Goal: Information Seeking & Learning: Learn about a topic

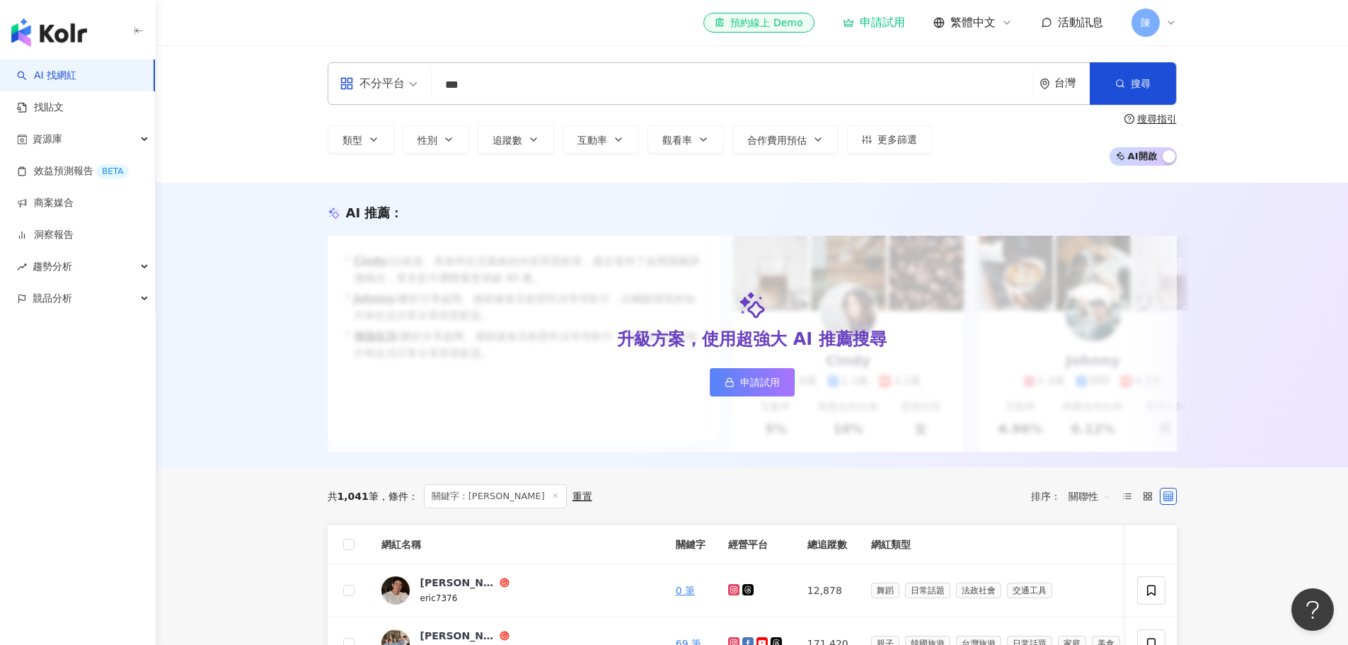
click at [563, 78] on input "***" at bounding box center [732, 84] width 590 height 27
click at [563, 88] on input "***" at bounding box center [732, 84] width 590 height 27
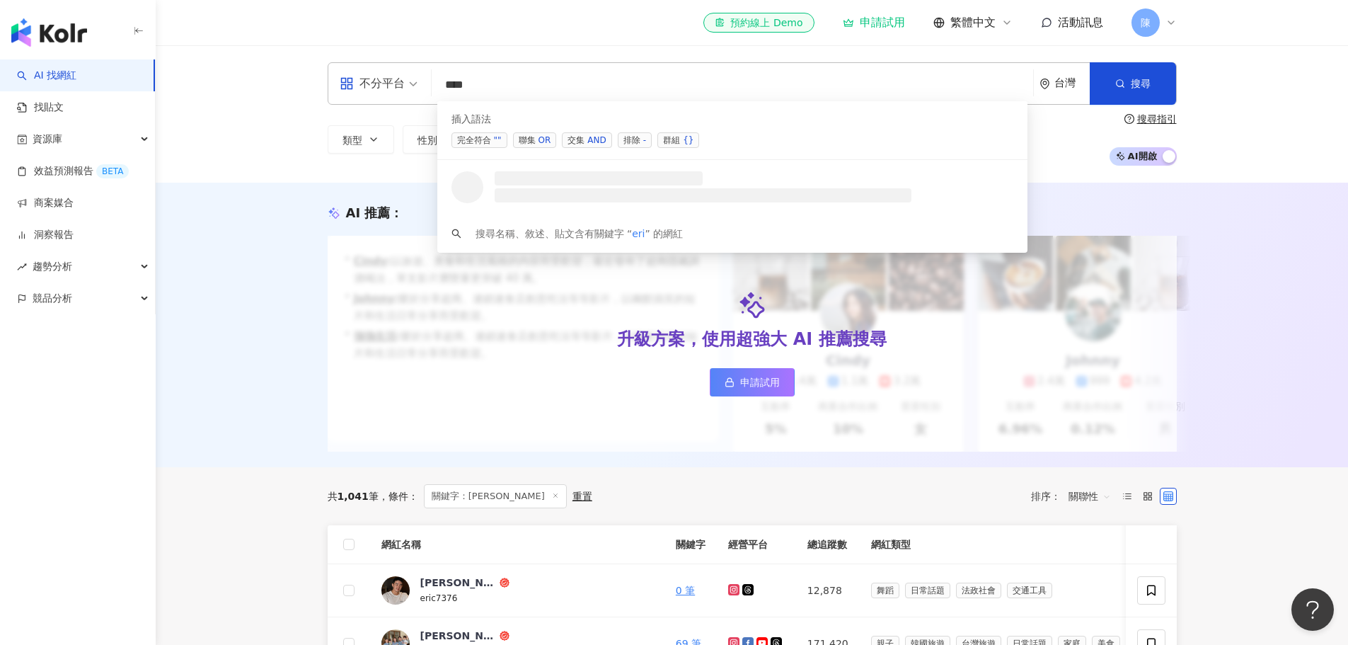
type input "***"
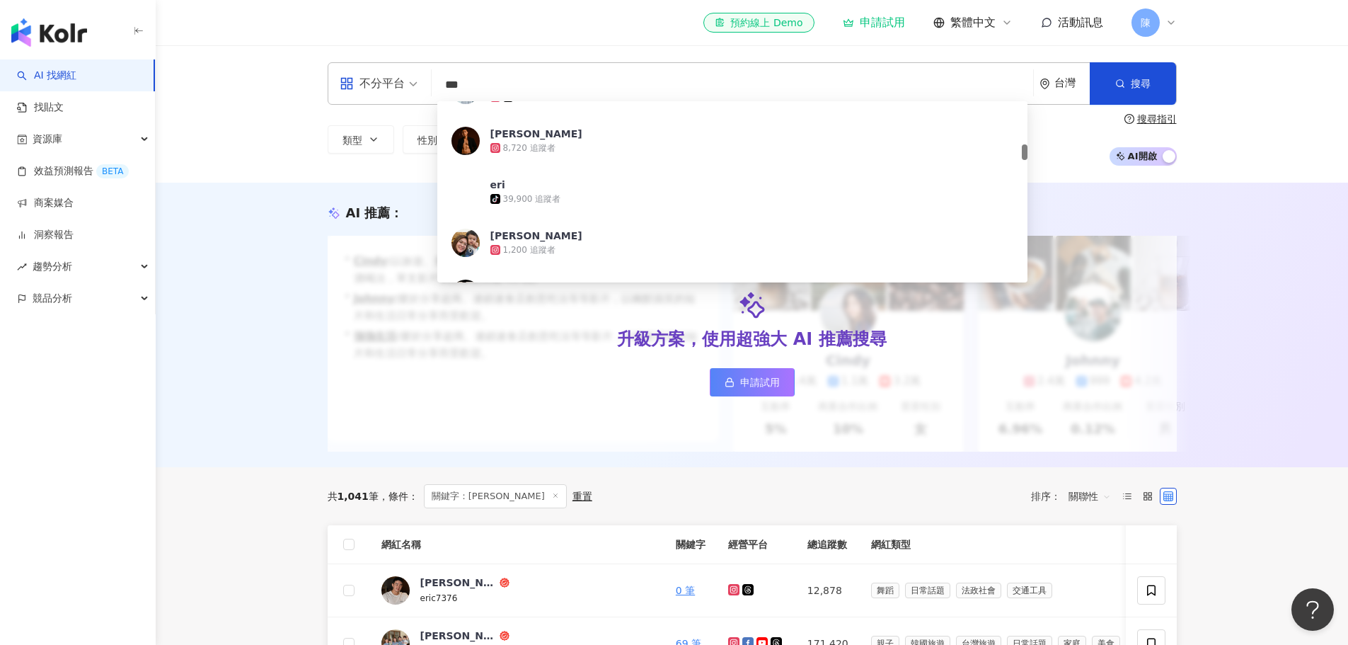
scroll to position [637, 0]
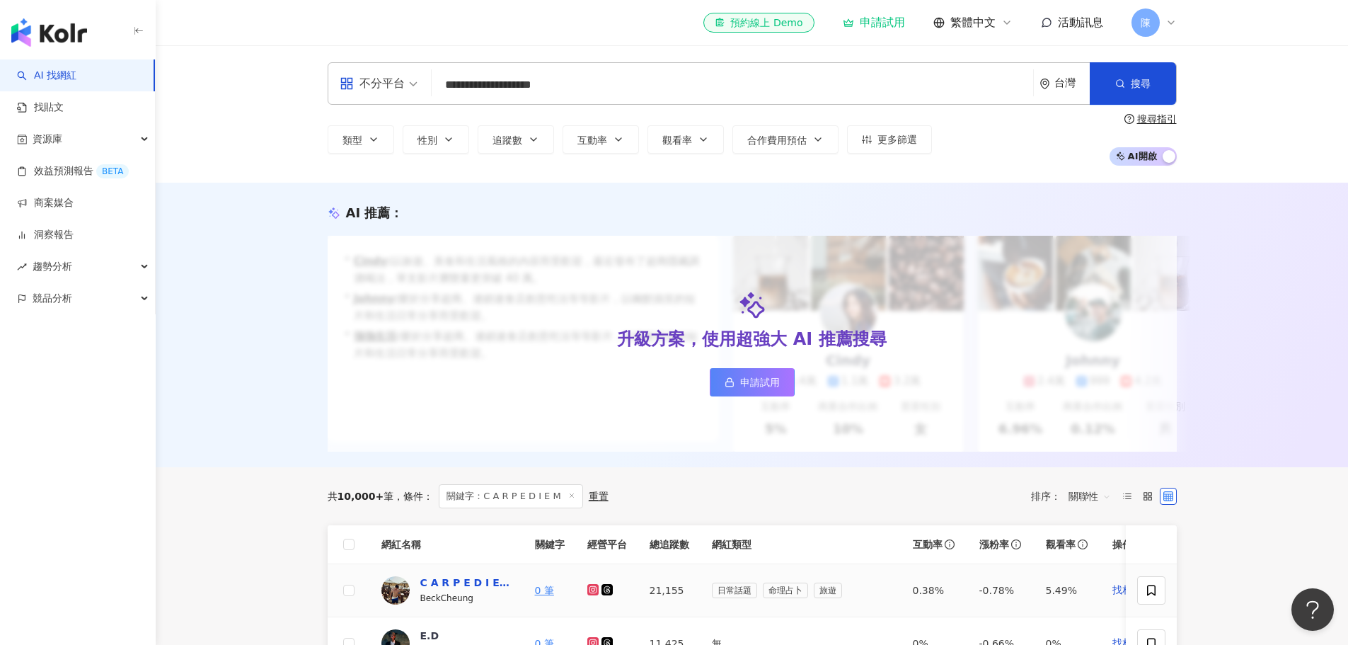
type input "**********"
click at [459, 590] on div "C A R P E D I E M" at bounding box center [466, 582] width 92 height 14
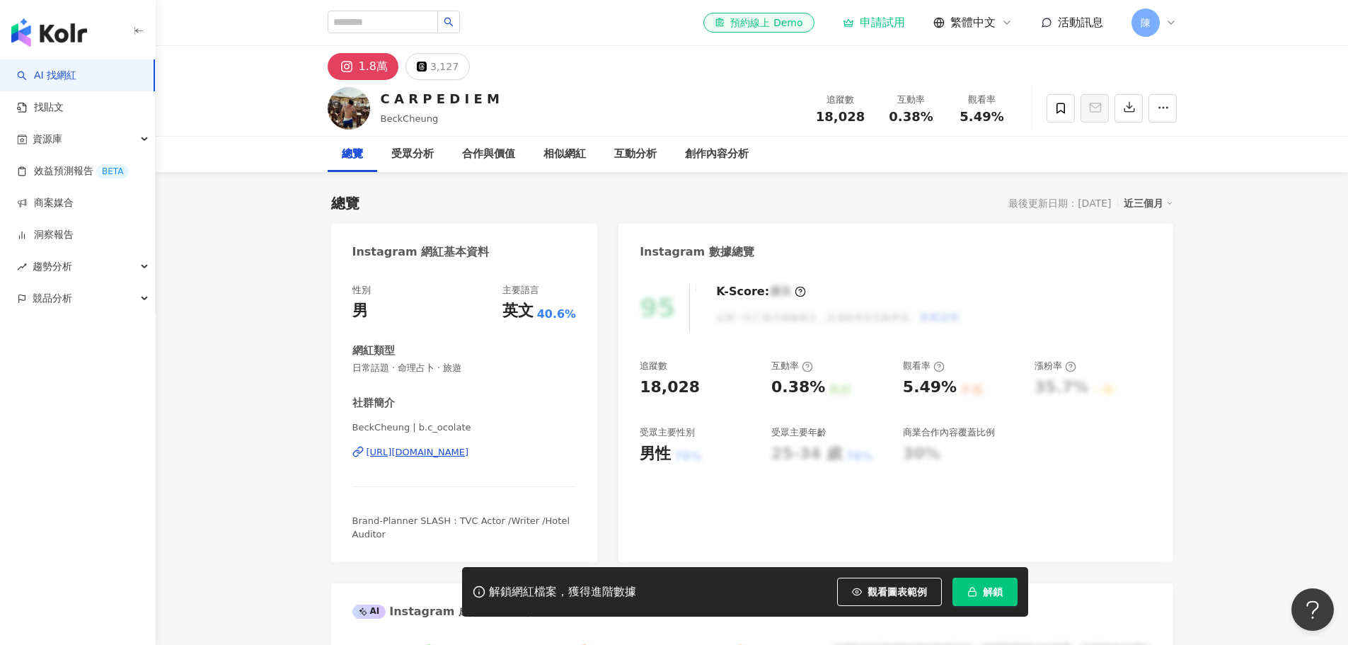
click at [469, 452] on div "https://www.instagram.com/b.c_ocolate/" at bounding box center [418, 452] width 103 height 13
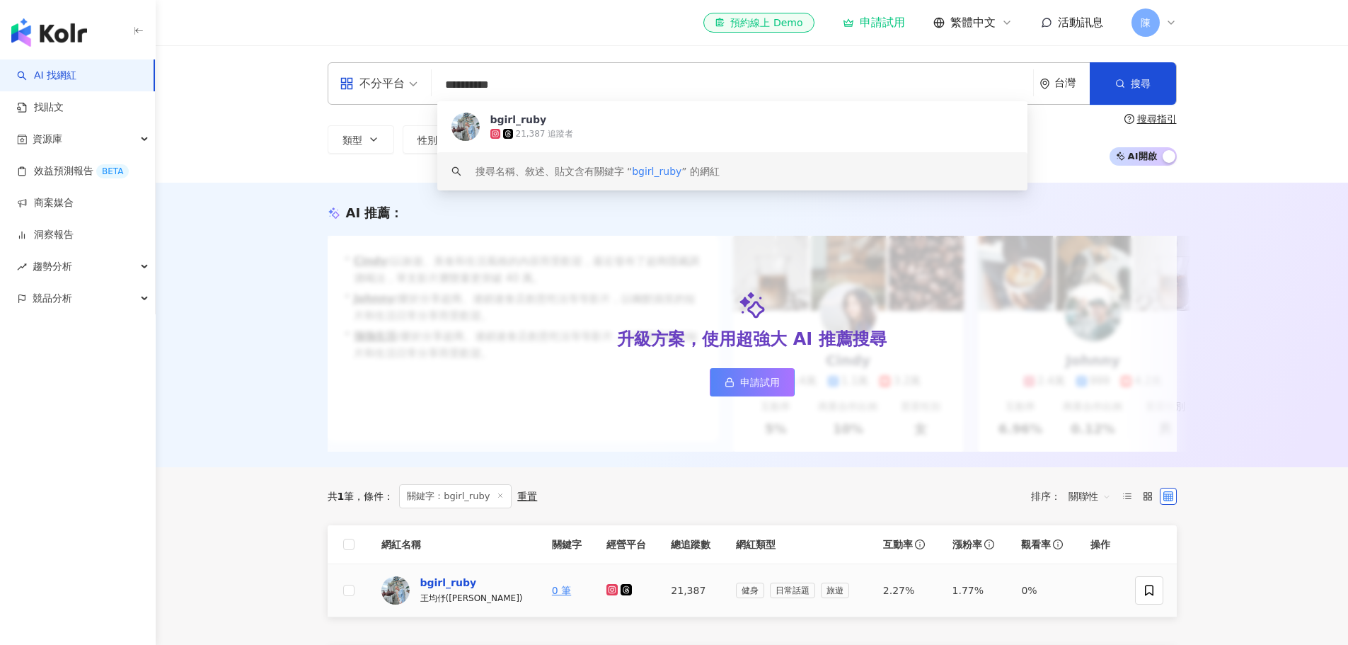
click at [448, 590] on div "bgirl_ruby" at bounding box center [448, 582] width 57 height 14
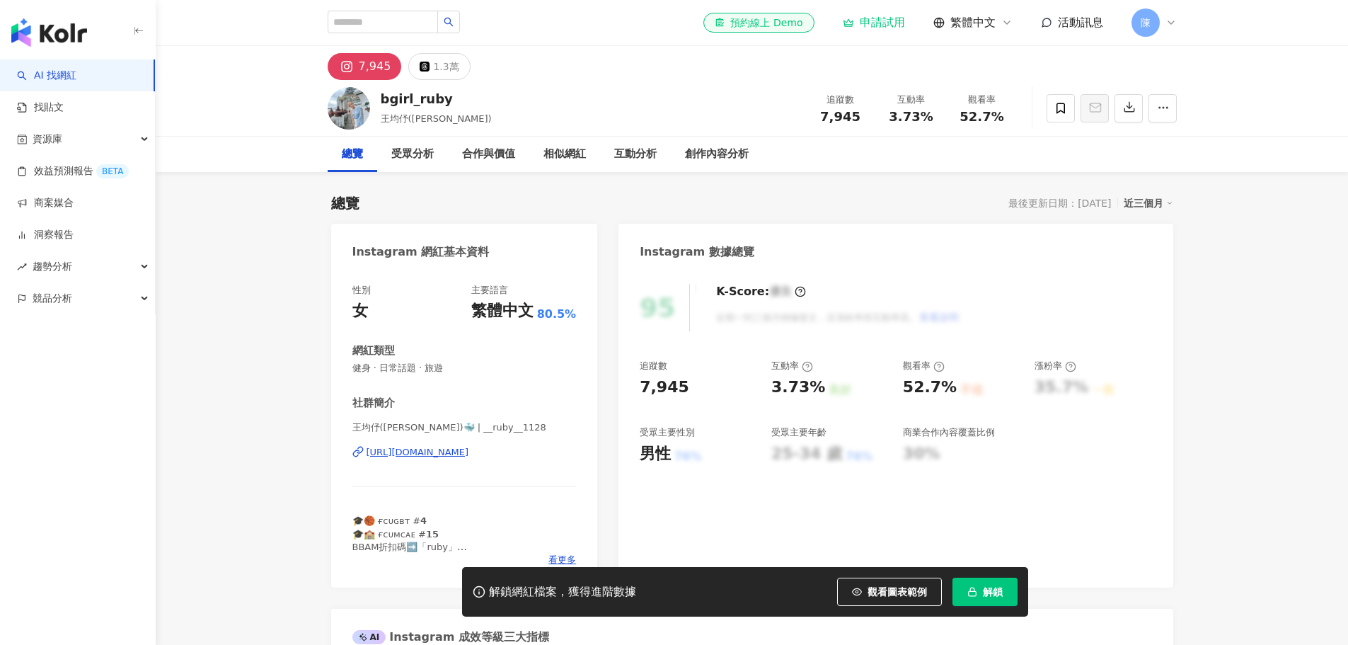
click at [469, 453] on div "[URL][DOMAIN_NAME]" at bounding box center [418, 452] width 103 height 13
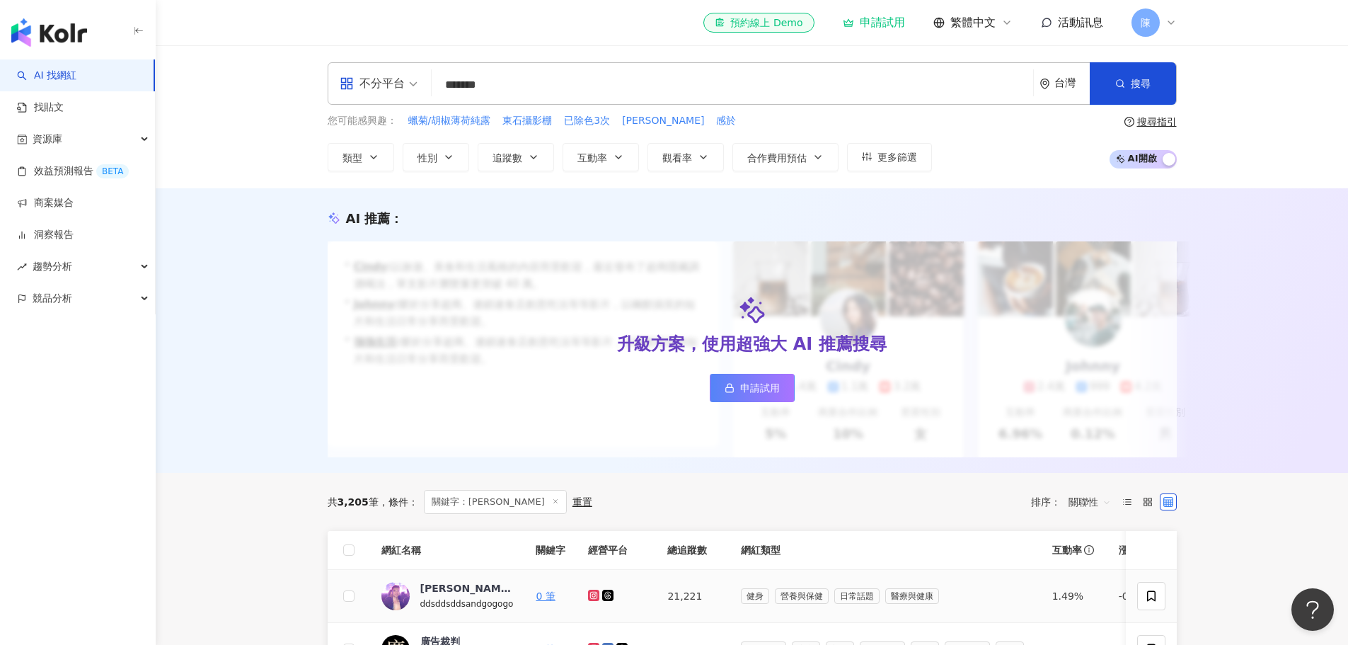
click at [471, 609] on span "ddsddsddsandgogogo" at bounding box center [466, 604] width 93 height 10
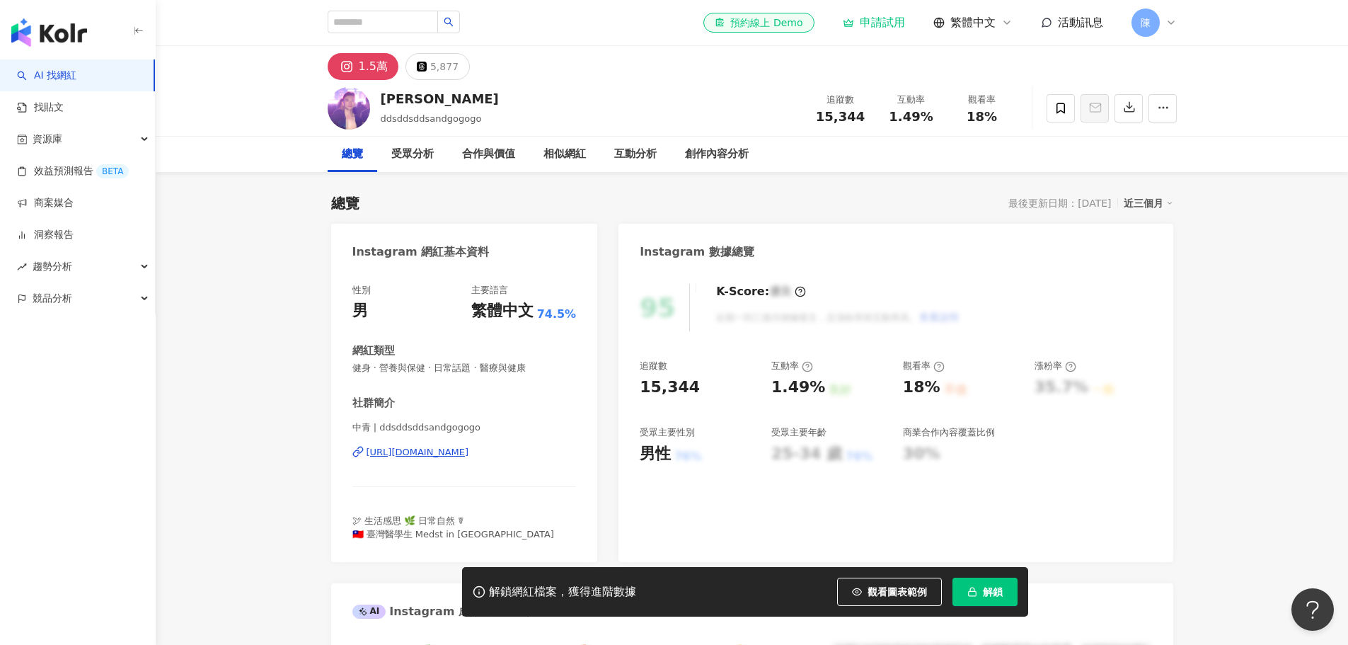
click at [469, 455] on div "[URL][DOMAIN_NAME]" at bounding box center [418, 452] width 103 height 13
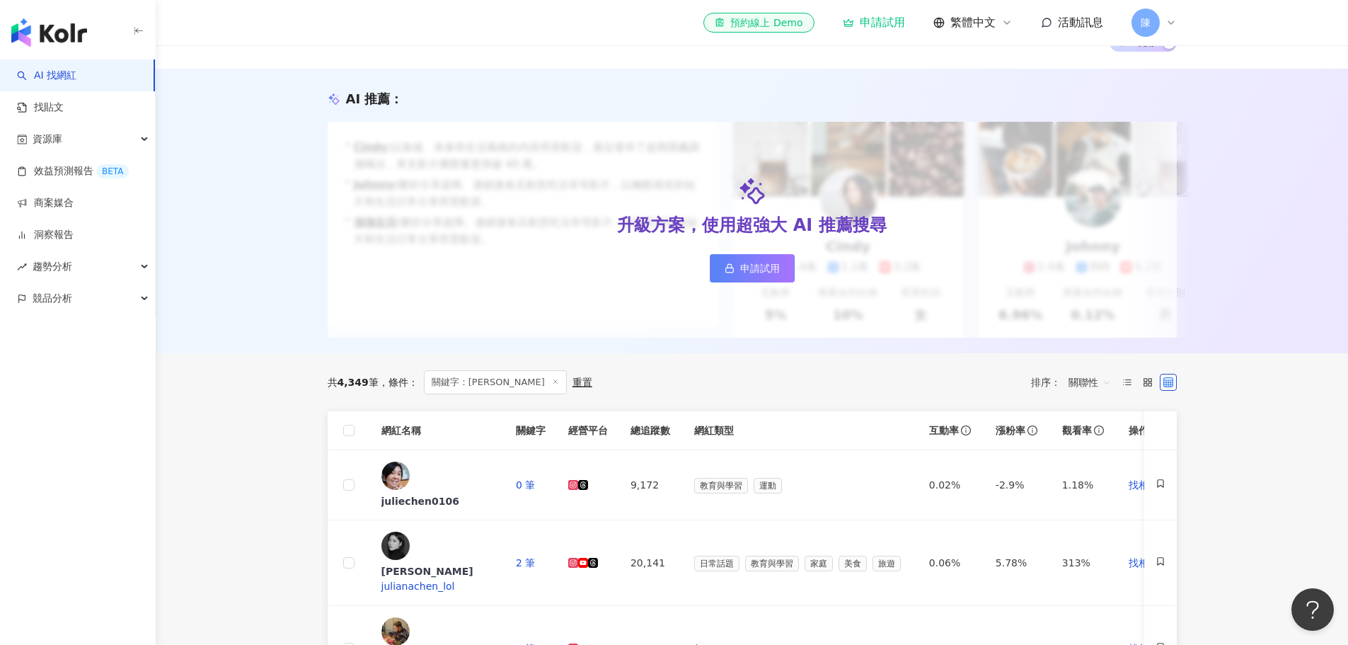
scroll to position [142, 0]
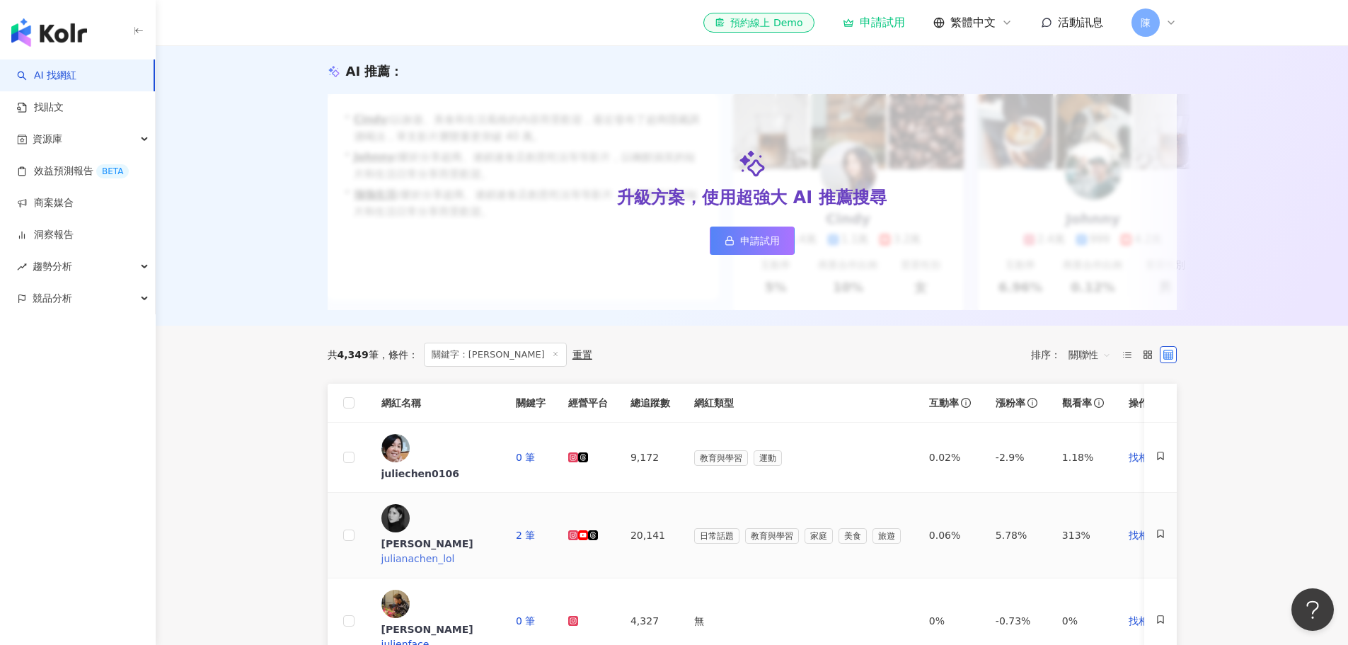
click at [455, 553] on span "julianachen_lol" at bounding box center [419, 558] width 74 height 11
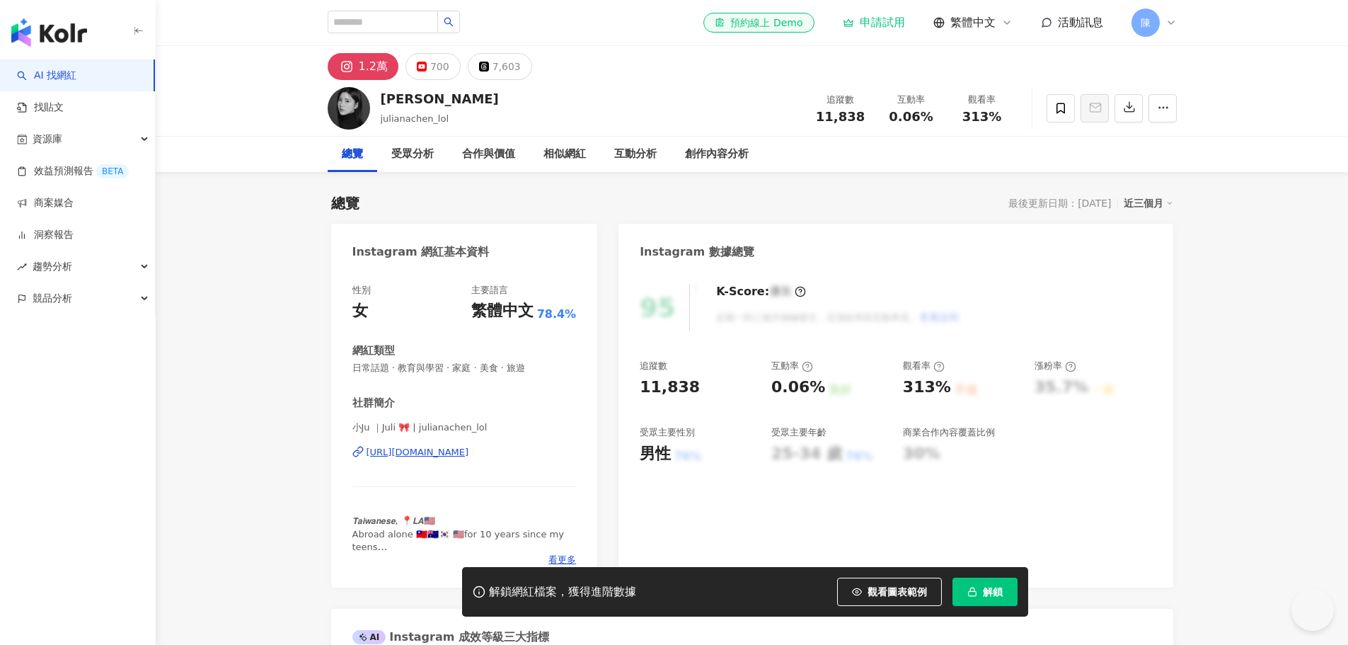
click at [469, 457] on div "https://www.instagram.com/julianachen_lol/" at bounding box center [418, 452] width 103 height 13
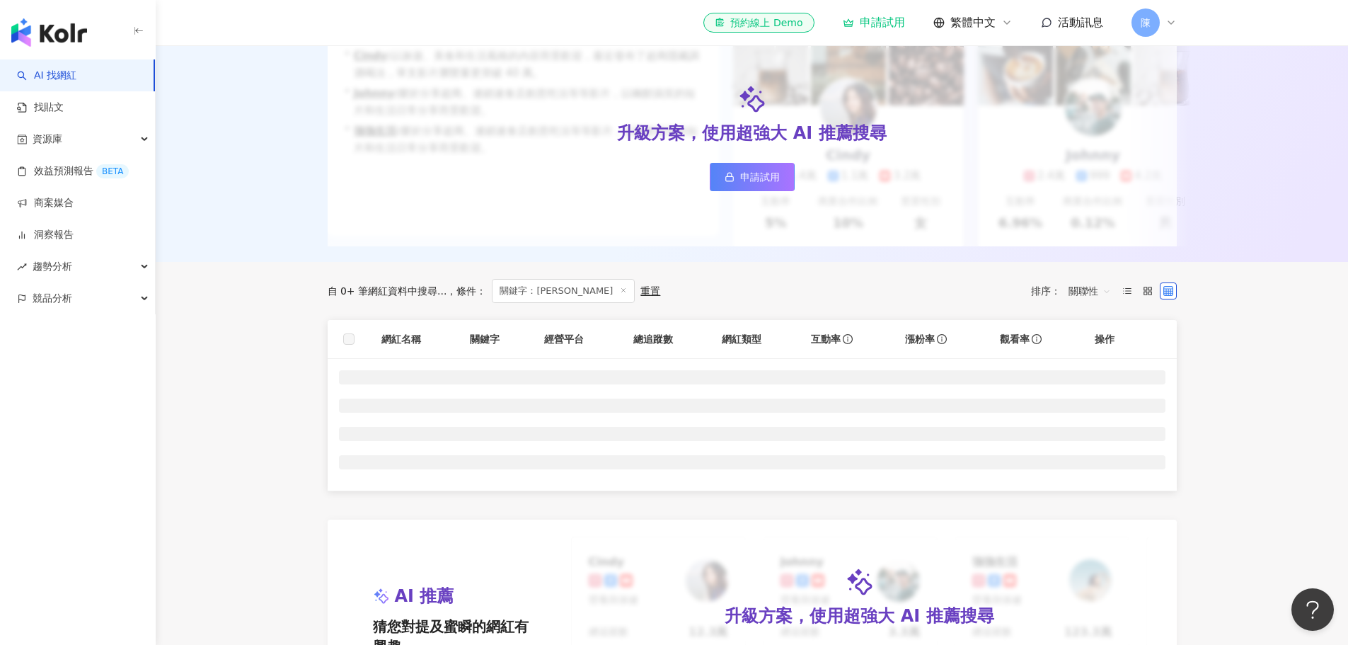
scroll to position [212, 0]
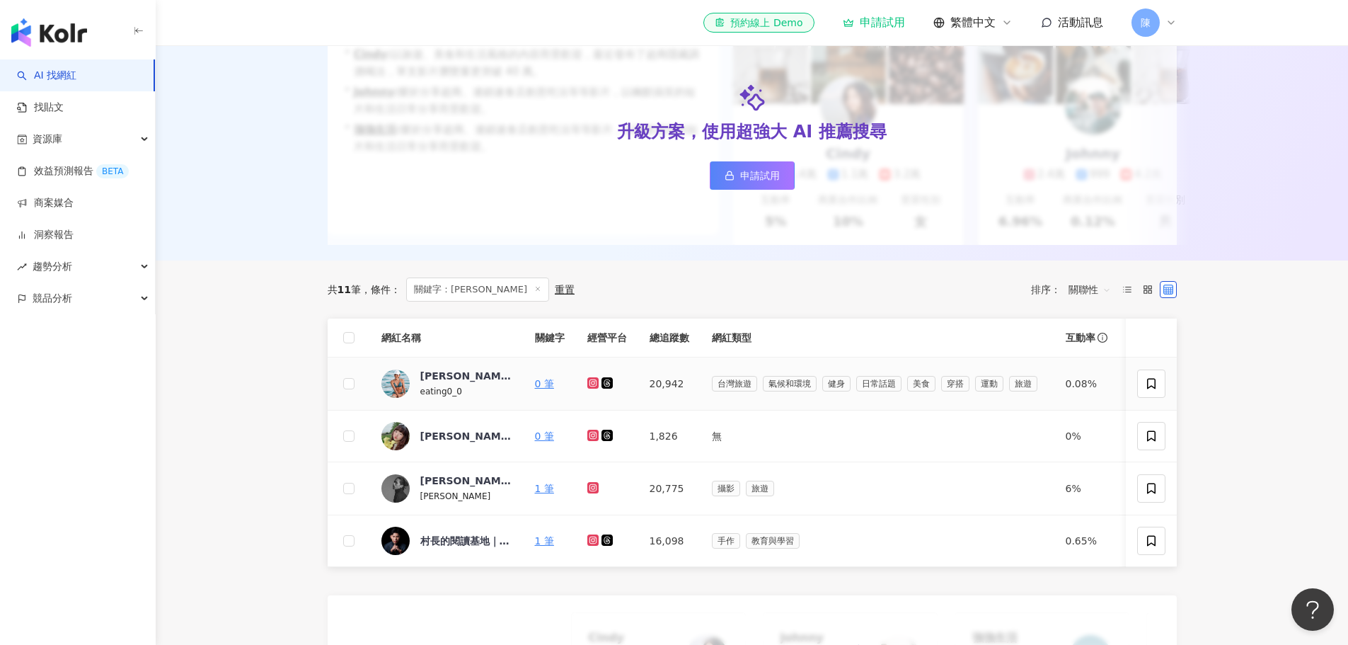
click at [445, 383] on span "[PERSON_NAME]" at bounding box center [466, 376] width 92 height 14
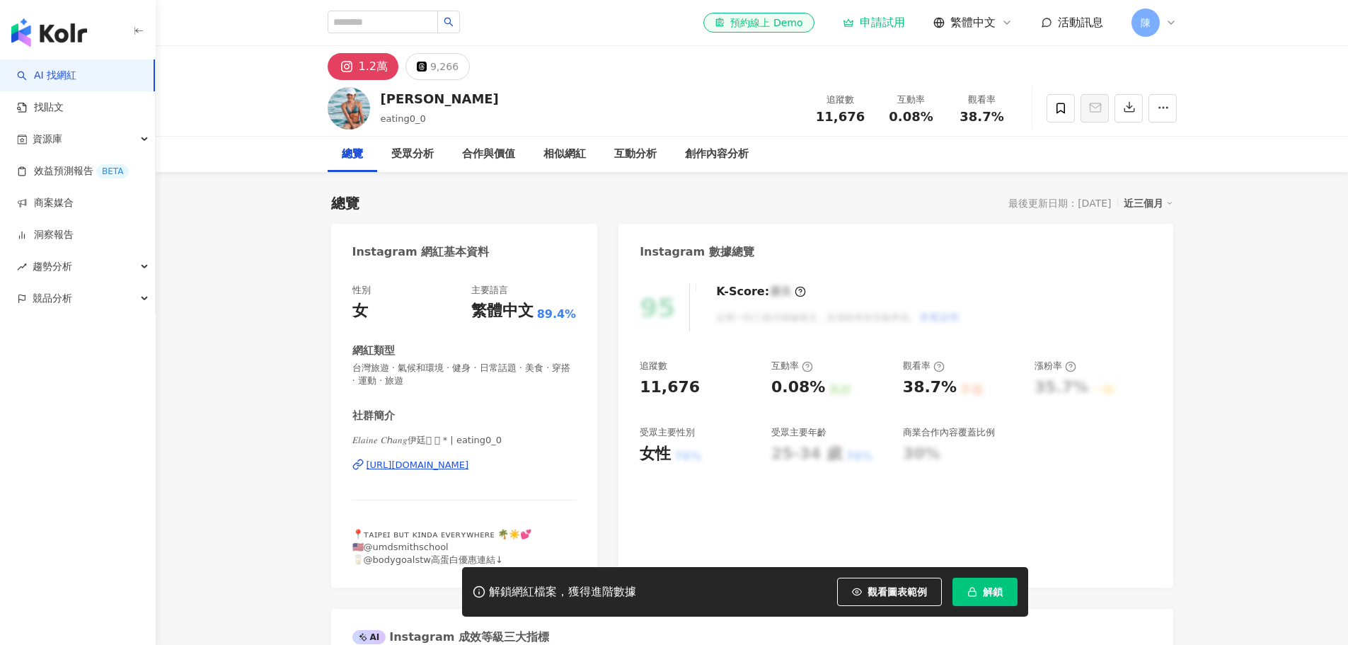
click at [469, 464] on div "[URL][DOMAIN_NAME]" at bounding box center [418, 465] width 103 height 13
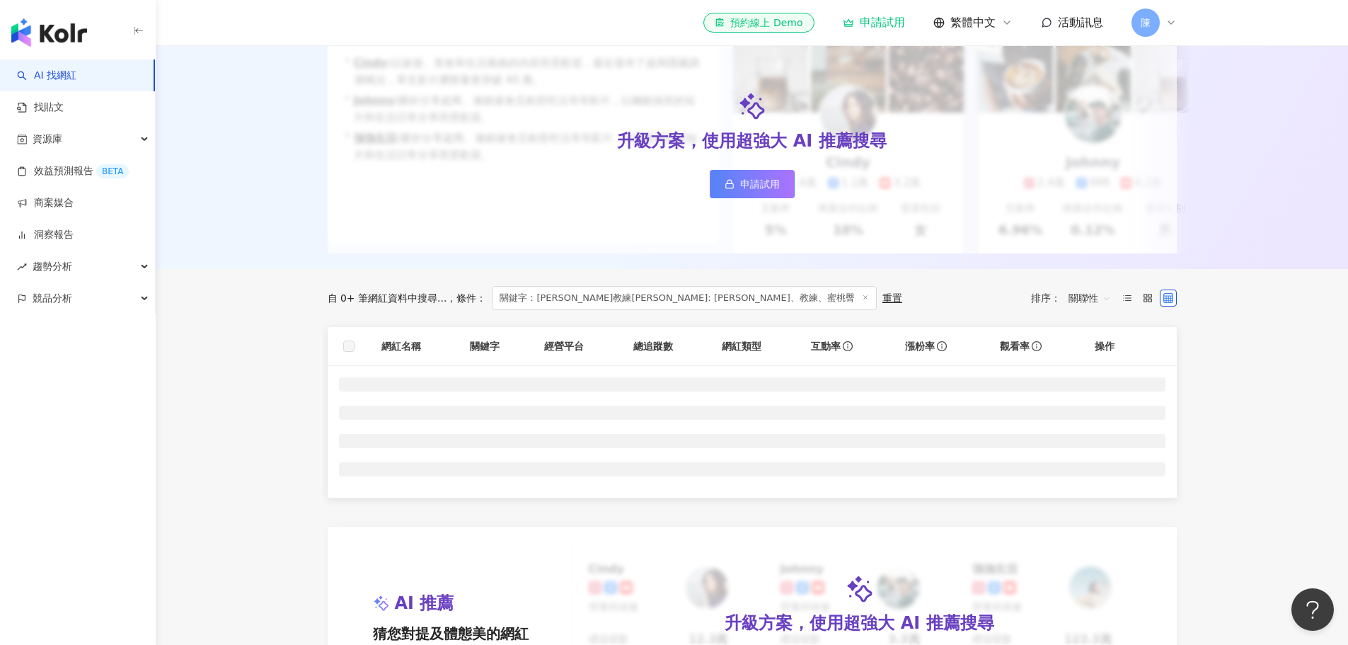
scroll to position [283, 0]
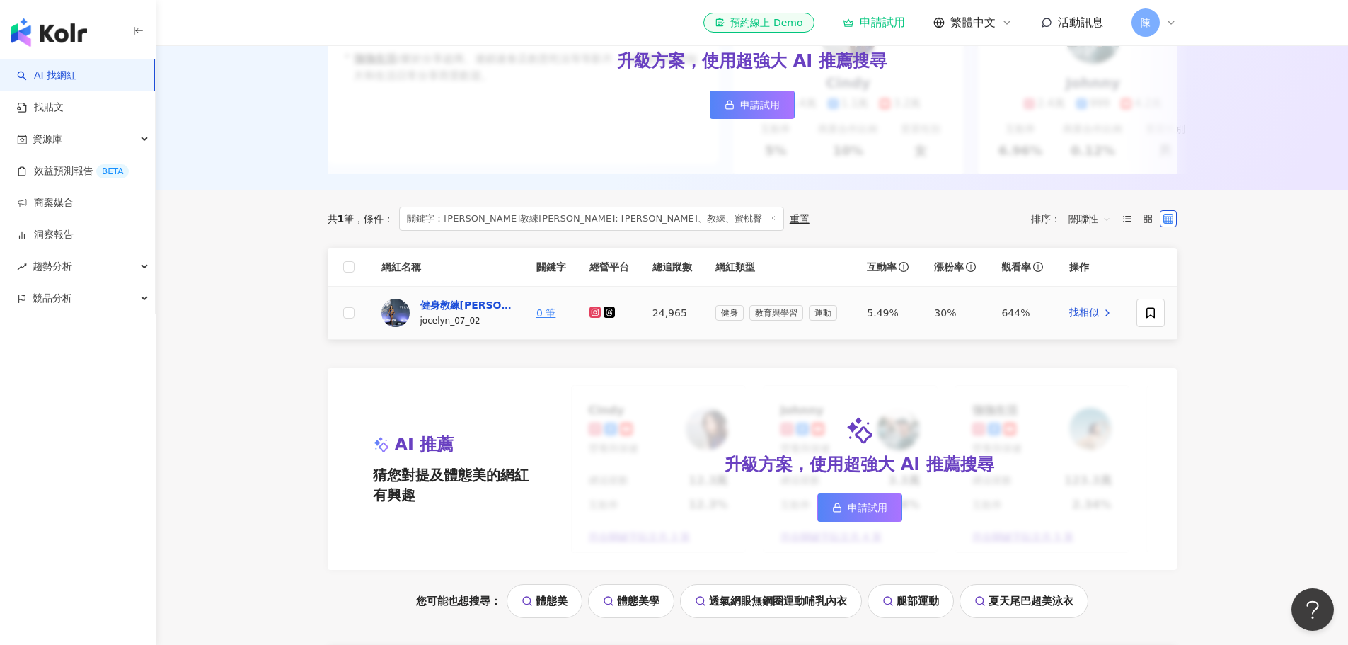
click at [473, 312] on div "健身教練[PERSON_NAME]: [PERSON_NAME]、教練、蜜桃臀" at bounding box center [466, 305] width 92 height 14
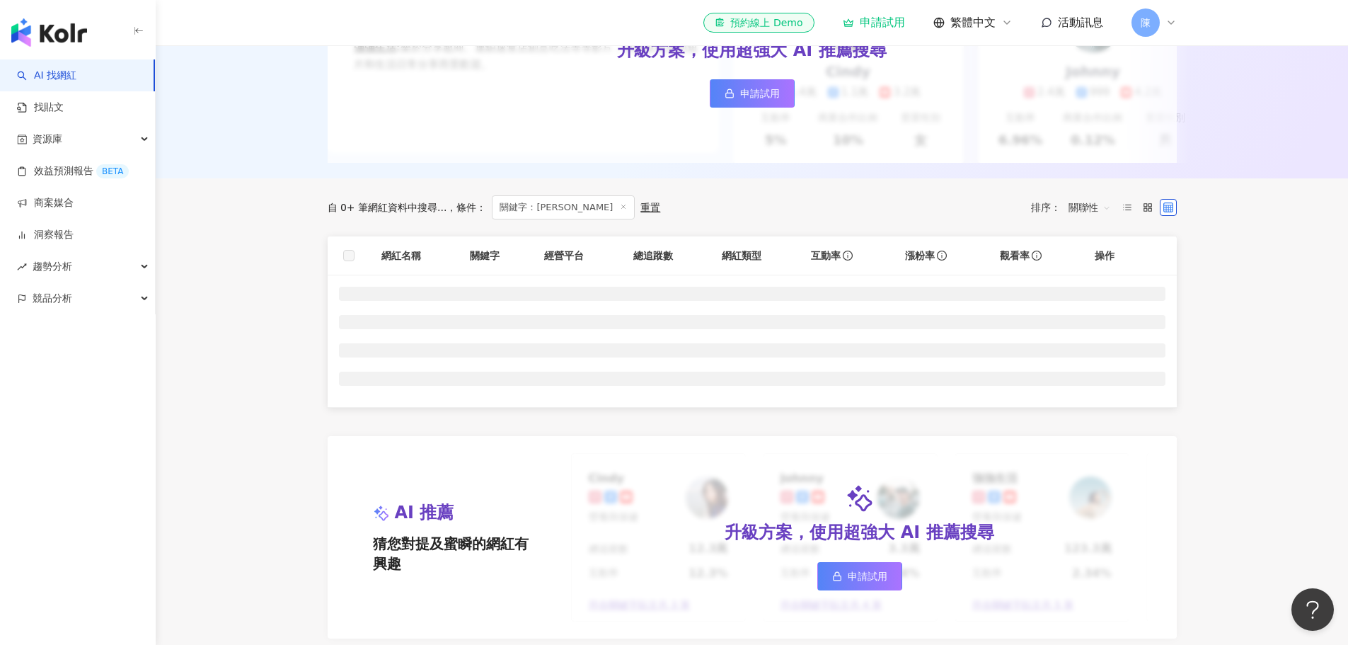
scroll to position [354, 0]
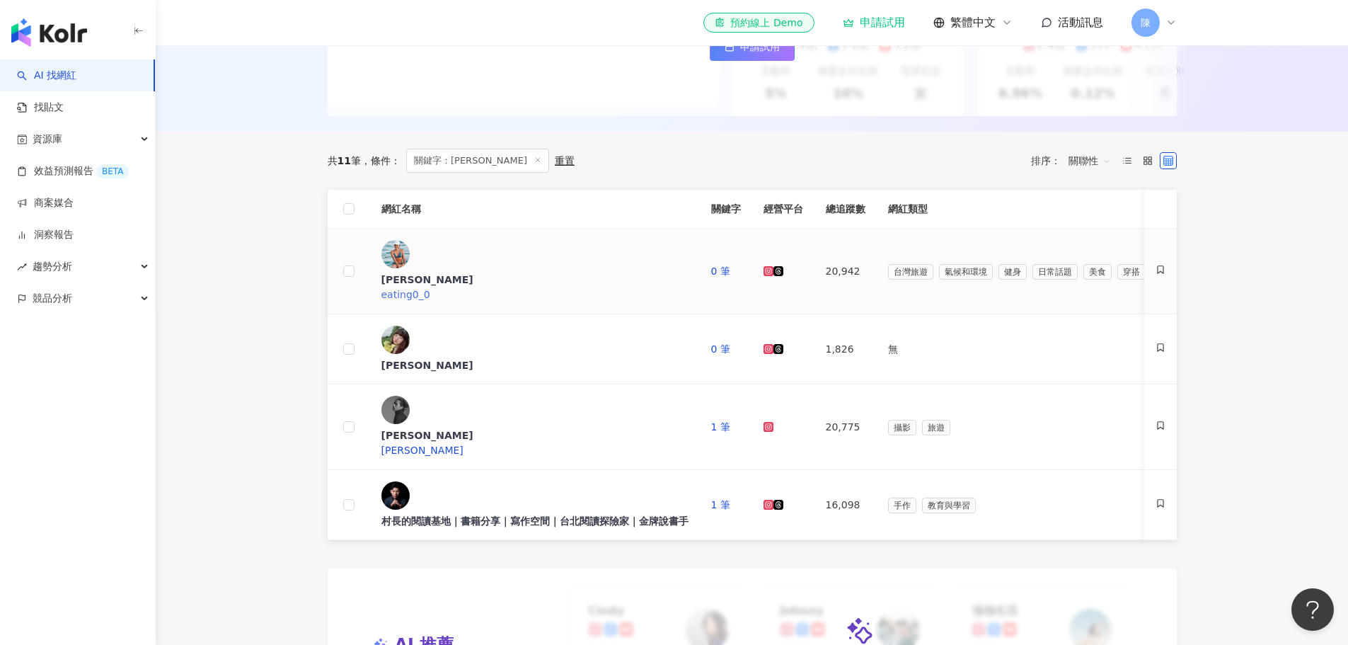
click at [429, 273] on div "[PERSON_NAME]" at bounding box center [535, 280] width 307 height 14
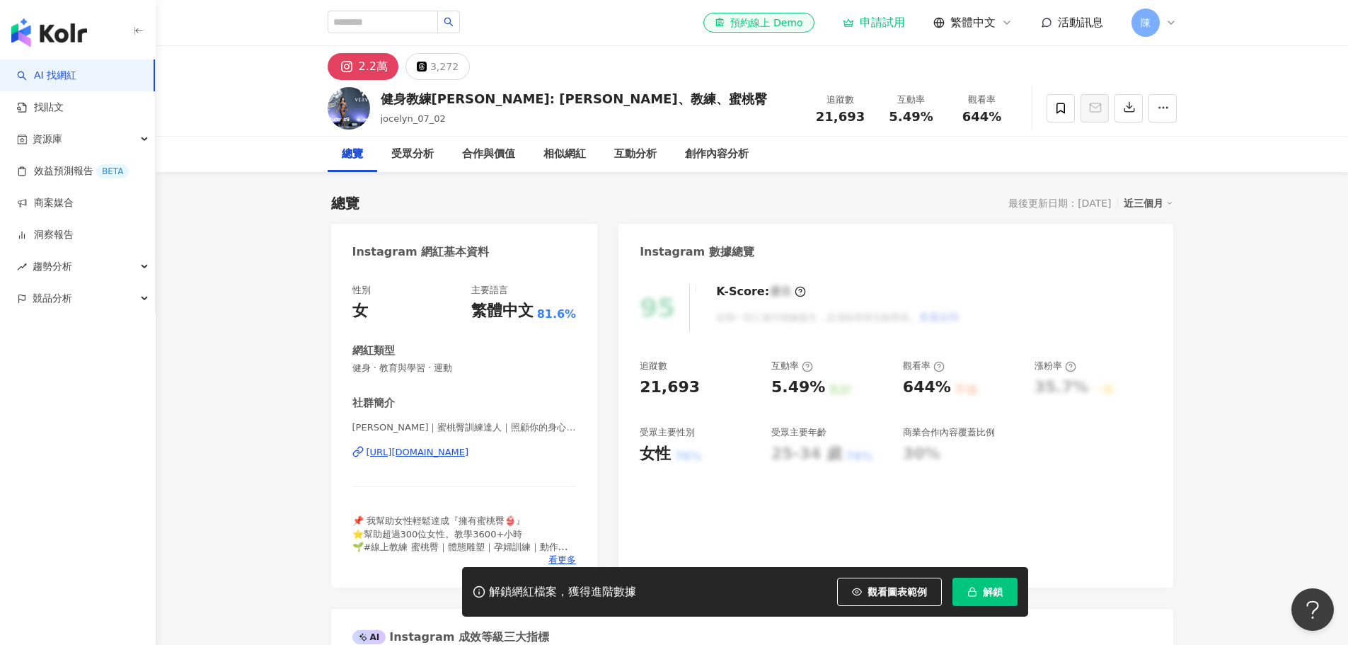
click at [469, 457] on div "https://www.instagram.com/jocelyn_fitnesslife/" at bounding box center [418, 452] width 103 height 13
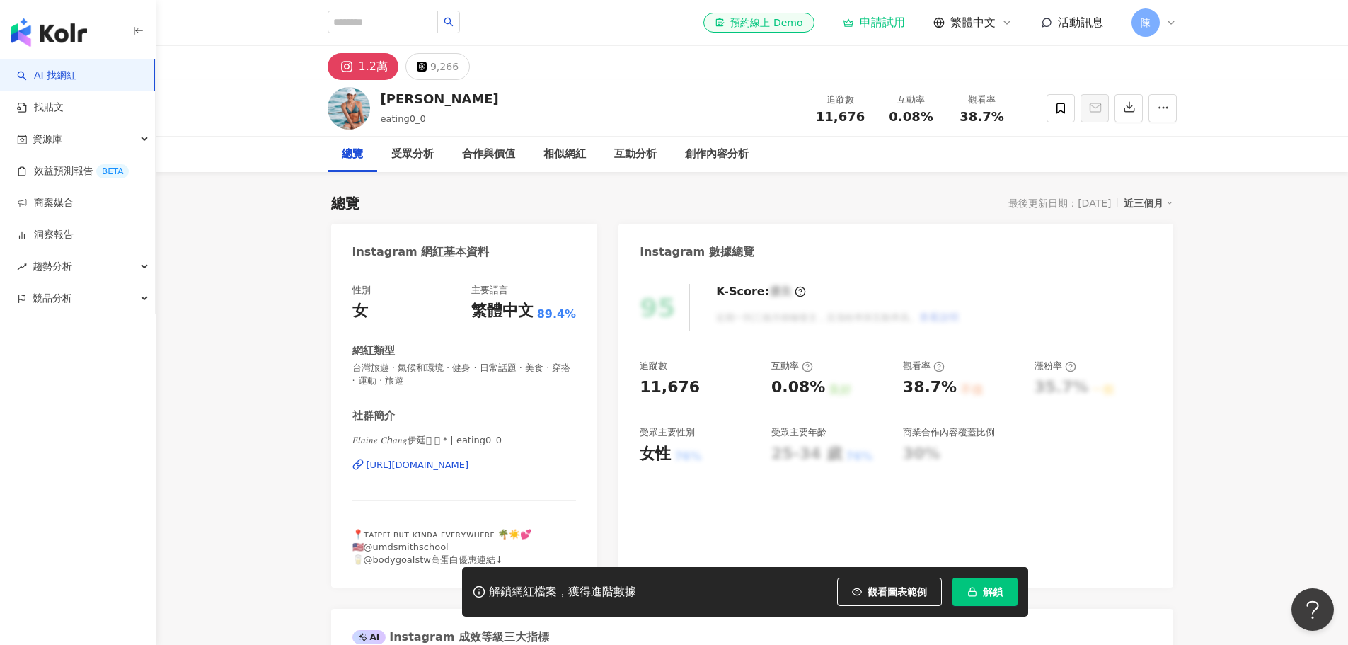
click at [452, 464] on div "[URL][DOMAIN_NAME]" at bounding box center [418, 465] width 103 height 13
